Goal: Task Accomplishment & Management: Manage account settings

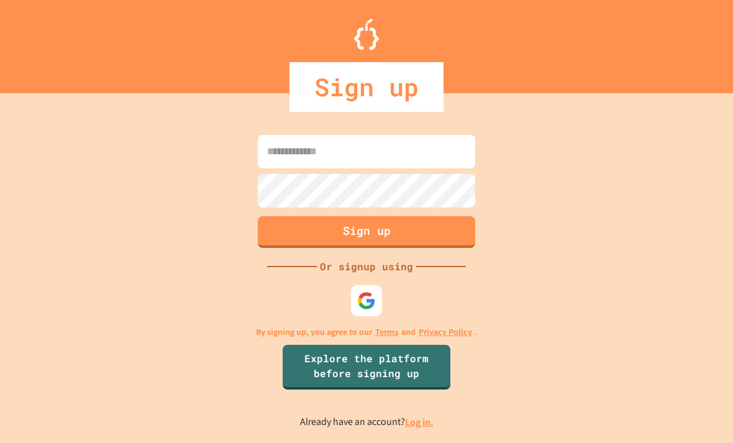
click at [390, 159] on input at bounding box center [366, 152] width 217 height 34
click at [360, 307] on div at bounding box center [366, 300] width 31 height 31
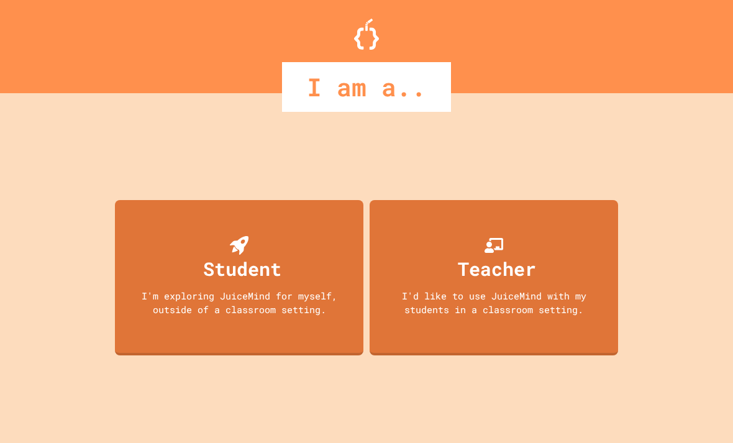
click at [325, 289] on div "Student I'm exploring JuiceMind for myself, outside of a classroom setting." at bounding box center [239, 277] width 248 height 155
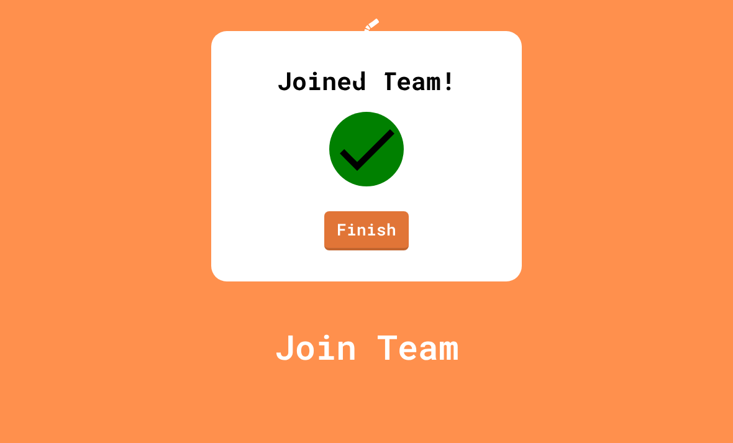
click at [386, 250] on link "Finish" at bounding box center [366, 230] width 84 height 39
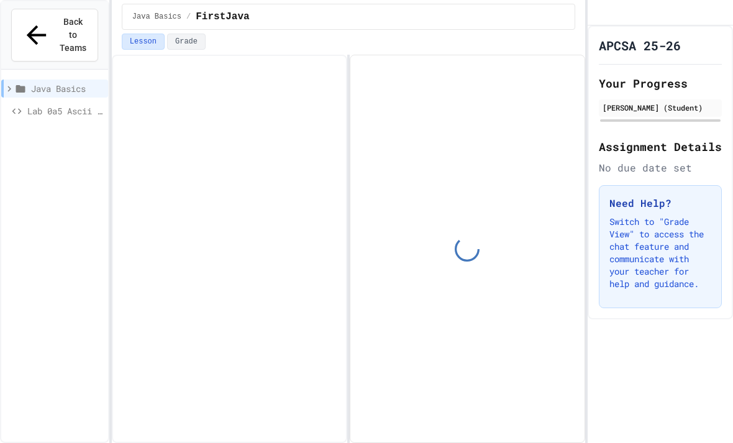
scroll to position [35, 0]
